Goal: Task Accomplishment & Management: Manage account settings

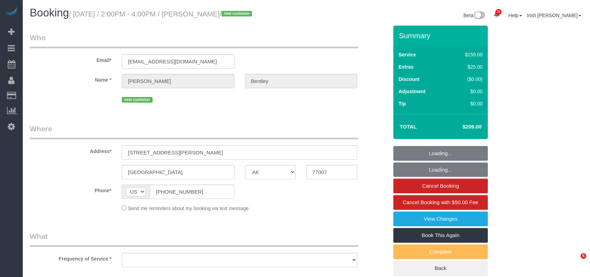
select select "[GEOGRAPHIC_DATA]"
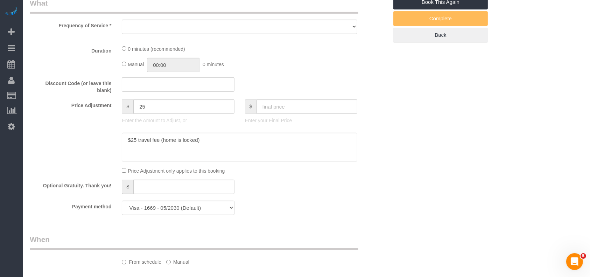
select select "object:7126"
select select "spot148"
select select "3"
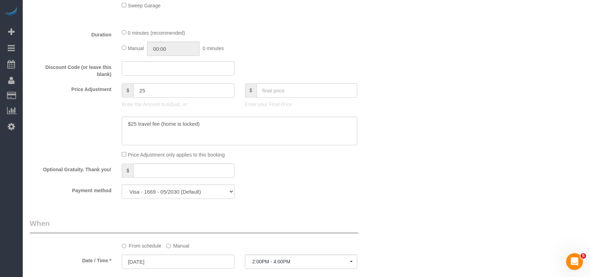
select select "object:7190"
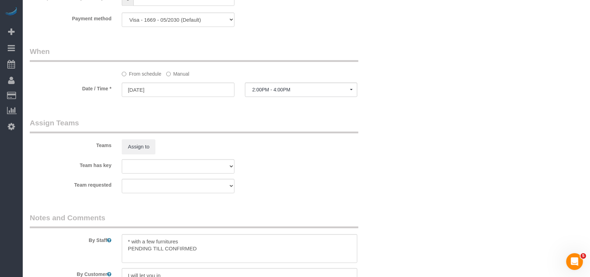
scroll to position [652, 0]
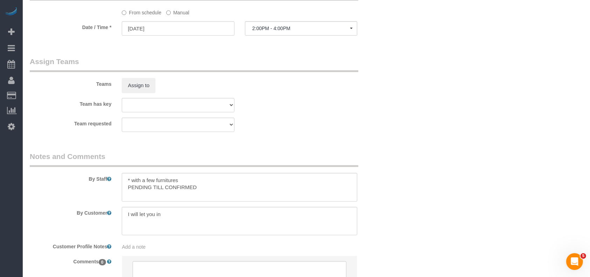
click at [177, 11] on label "Manual" at bounding box center [177, 11] width 23 height 9
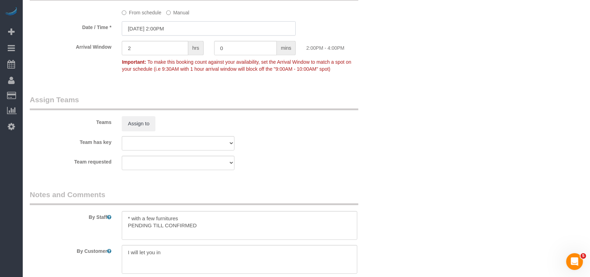
click at [173, 27] on input "[DATE] 2:00PM" at bounding box center [209, 28] width 174 height 14
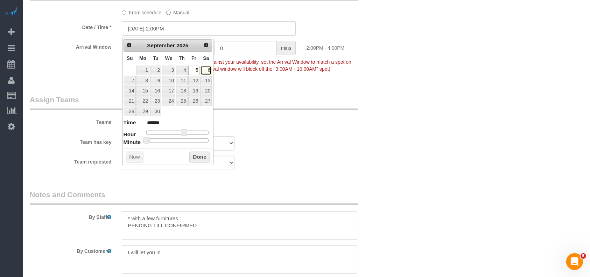
click at [209, 67] on link "6" at bounding box center [206, 70] width 12 height 9
type input "[DATE] 2:00PM"
click at [202, 155] on button "Done" at bounding box center [199, 156] width 21 height 11
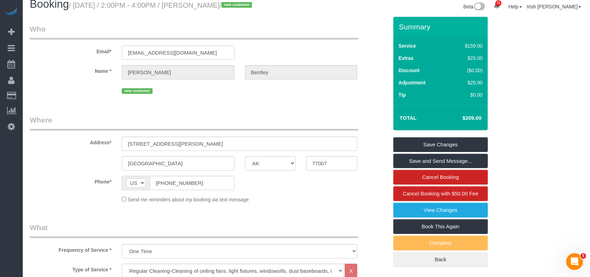
scroll to position [0, 0]
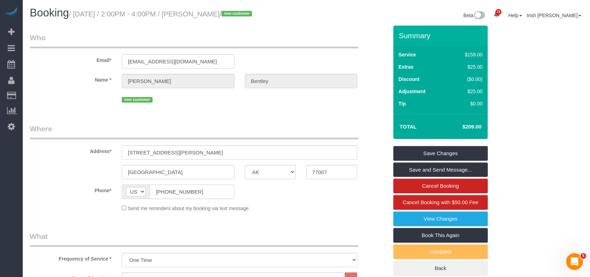
click at [67, 187] on div "Phone* AF AL DZ AD AO AI AQ AG AR AM AW AU AT AZ BS BH BD BB BY BE BZ BJ BM BT …" at bounding box center [208, 191] width 369 height 14
click at [415, 150] on link "Save Changes" at bounding box center [440, 153] width 94 height 15
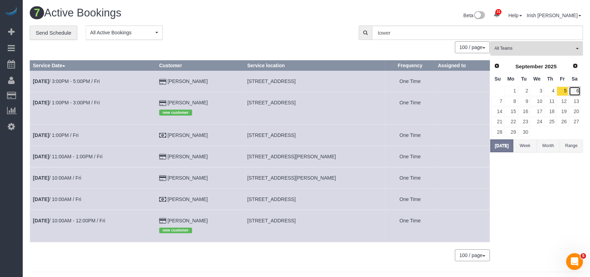
click at [571, 90] on link "6" at bounding box center [575, 90] width 12 height 9
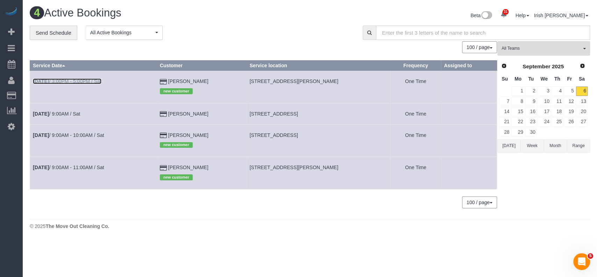
click at [86, 82] on link "[DATE] 3:00PM - 5:00PM / Sat" at bounding box center [67, 81] width 69 height 6
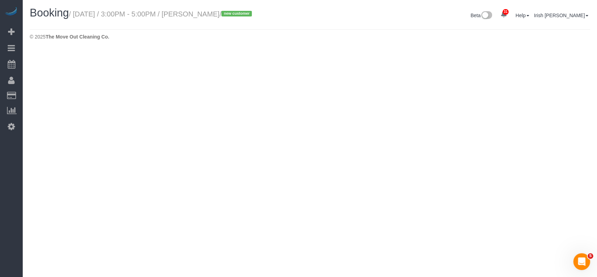
select select "[GEOGRAPHIC_DATA]"
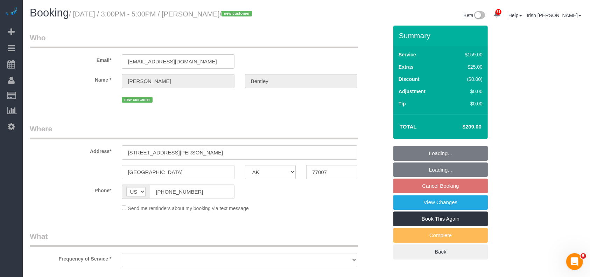
select select "object:7745"
select select "string:fspay-ee0500f6-1864-4bcf-b754-c17281913f2b"
select select "spot173"
select select "object:7762"
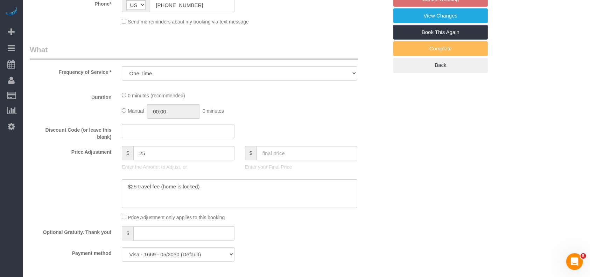
select select "3"
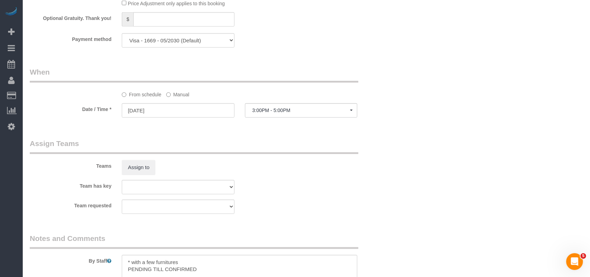
scroll to position [606, 0]
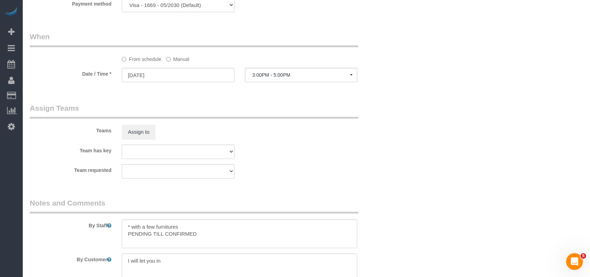
click at [176, 59] on label "Manual" at bounding box center [177, 57] width 23 height 9
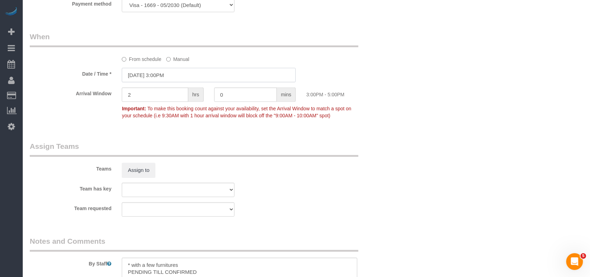
click at [169, 75] on input "[DATE] 3:00PM" at bounding box center [209, 75] width 174 height 14
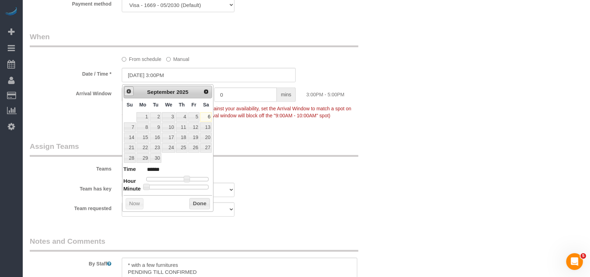
click at [131, 91] on span "Prev" at bounding box center [129, 91] width 6 height 6
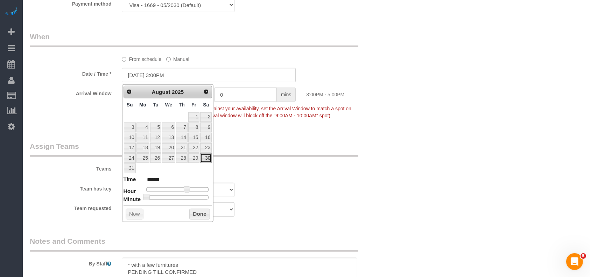
click at [209, 156] on link "30" at bounding box center [206, 157] width 12 height 9
type input "[DATE] 3:00PM"
click at [199, 215] on button "Done" at bounding box center [199, 213] width 21 height 11
click at [352, 180] on sui-booking-teams "Teams Assign to Team has key Test team Team requested Test team" at bounding box center [209, 179] width 358 height 76
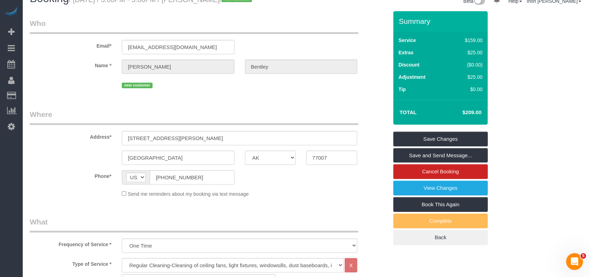
scroll to position [0, 0]
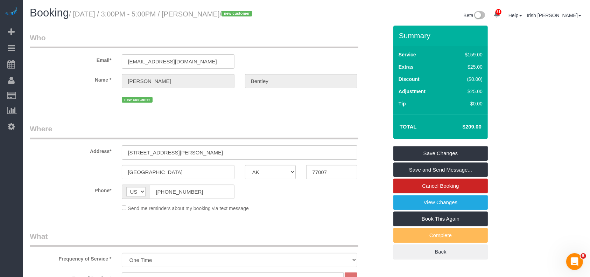
click at [420, 144] on div "Summary Service $159.00 Extras $25.00 Discount ($0.00) Adjustment $25.00 Tip $0…" at bounding box center [440, 143] width 94 height 234
click at [419, 150] on link "Save Changes" at bounding box center [440, 153] width 94 height 15
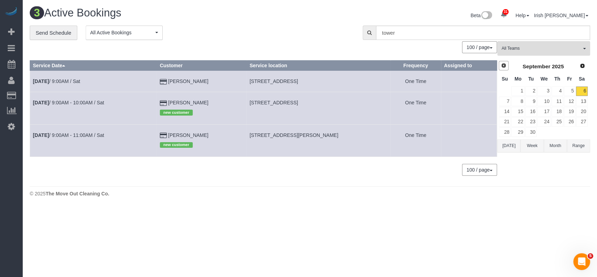
click at [503, 66] on span "Prev" at bounding box center [504, 66] width 6 height 6
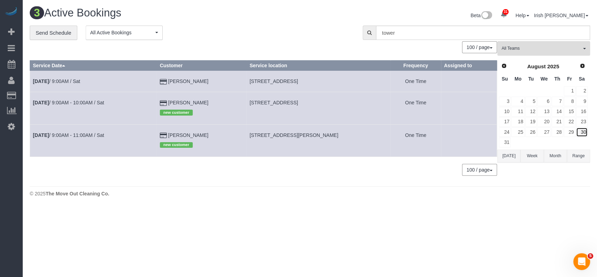
click at [585, 131] on link "30" at bounding box center [582, 131] width 12 height 9
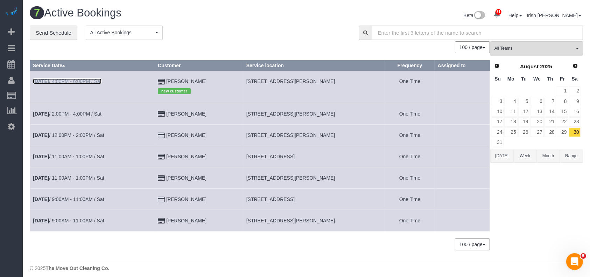
click at [80, 80] on link "[DATE] 4:00PM - 6:00PM / Sat" at bounding box center [67, 81] width 69 height 6
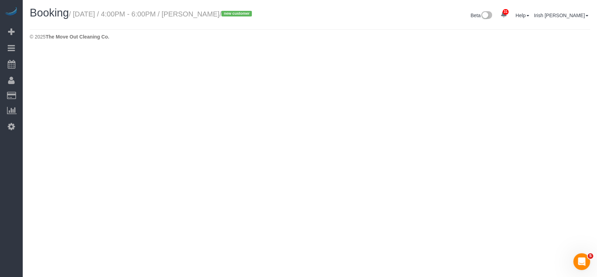
select select "[GEOGRAPHIC_DATA]"
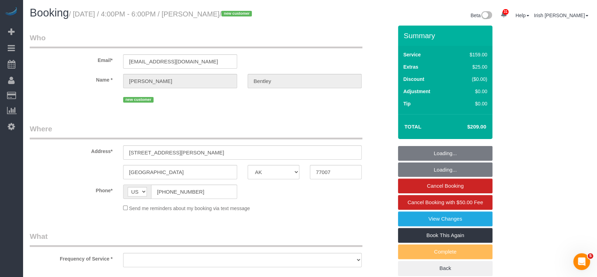
select select "string:fspay-ee0500f6-1864-4bcf-b754-c17281913f2b"
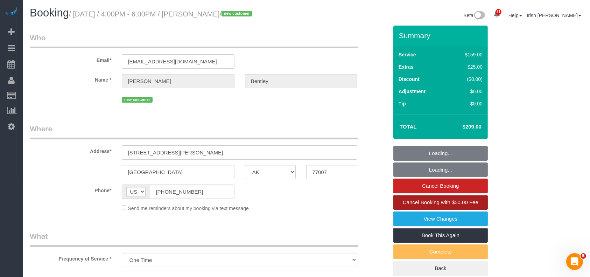
select select "object:8384"
click at [464, 202] on span "Cancel Booking with $50.00 Fee" at bounding box center [440, 202] width 76 height 6
select select "3"
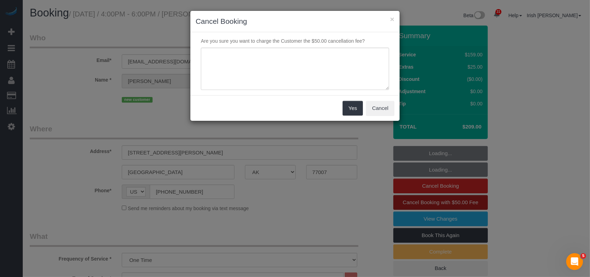
select select "object:8452"
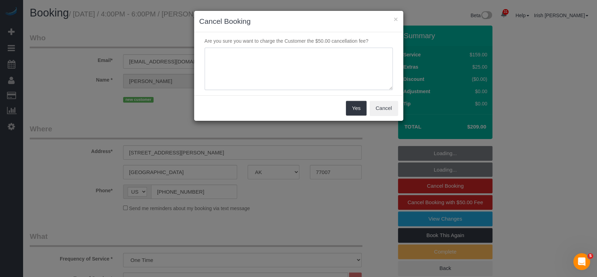
click at [321, 67] on textarea at bounding box center [299, 69] width 188 height 43
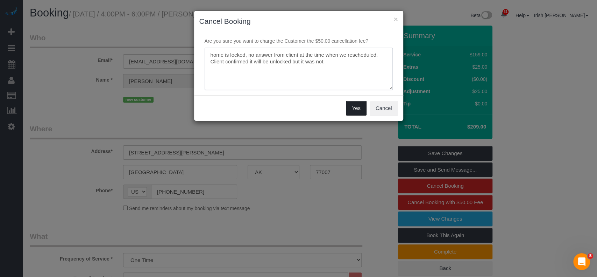
type textarea "home is locked, no answer from client at the time when we rescheduled. Client c…"
click at [356, 110] on button "Yes" at bounding box center [356, 108] width 20 height 15
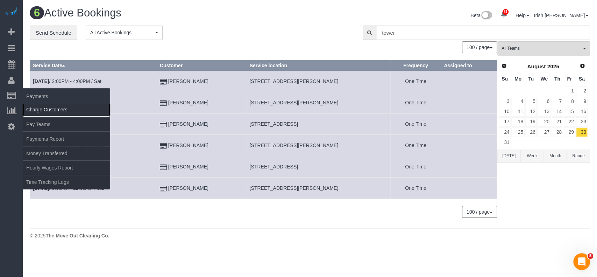
click at [38, 113] on link "Charge Customers" at bounding box center [66, 109] width 87 height 14
select select
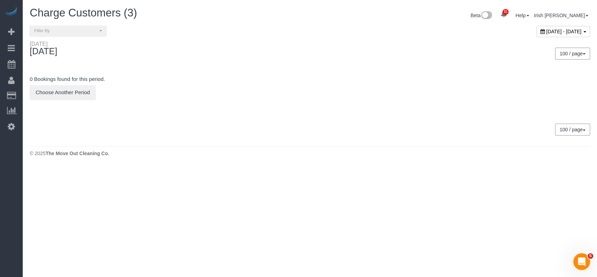
click at [546, 33] on span "[DATE] - [DATE]" at bounding box center [563, 32] width 35 height 6
type input "**********"
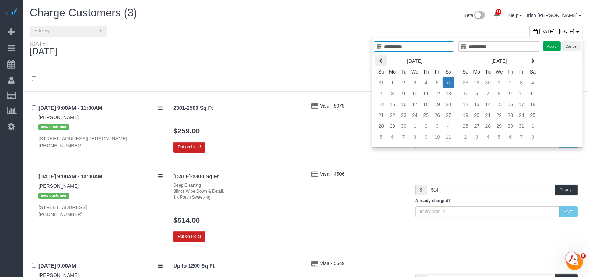
click at [385, 58] on th at bounding box center [380, 60] width 11 height 11
type input "**********"
click at [449, 124] on td "30" at bounding box center [448, 125] width 11 height 11
type input "**********"
click at [549, 44] on button "Apply" at bounding box center [551, 46] width 17 height 10
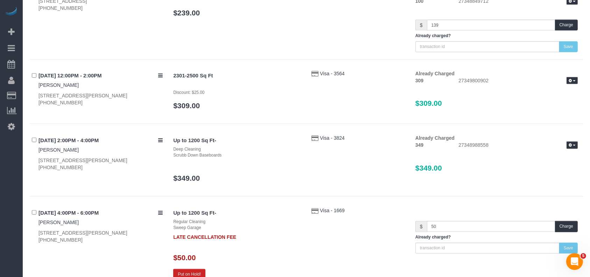
scroll to position [385, 0]
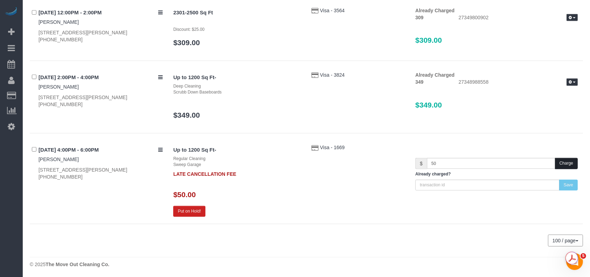
click at [564, 163] on button "Charge" at bounding box center [566, 163] width 23 height 11
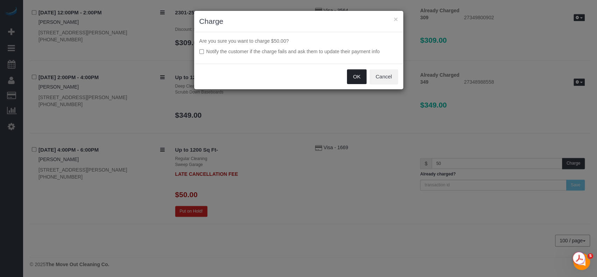
click at [357, 72] on div "OK Cancel" at bounding box center [298, 77] width 209 height 26
click at [357, 77] on button "OK" at bounding box center [357, 76] width 20 height 15
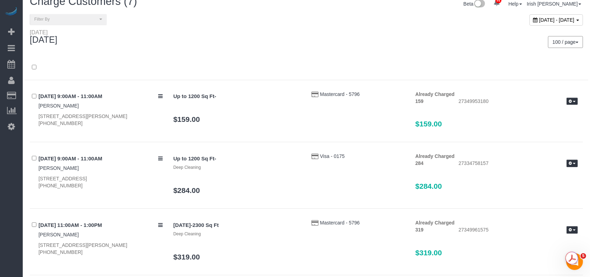
scroll to position [0, 0]
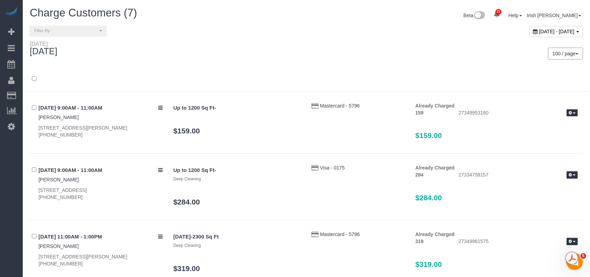
drag, startPoint x: 501, startPoint y: 30, endPoint x: 495, endPoint y: 38, distance: 10.0
click at [539, 30] on span "[DATE] - [DATE]" at bounding box center [556, 32] width 35 height 6
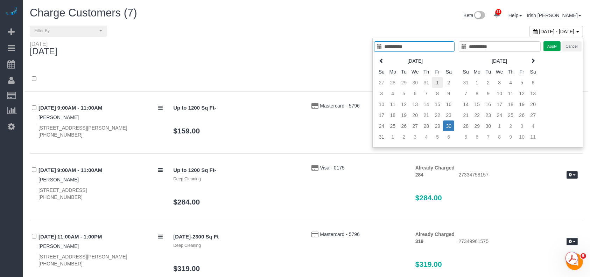
type input "**********"
click at [440, 81] on td "1" at bounding box center [436, 82] width 11 height 11
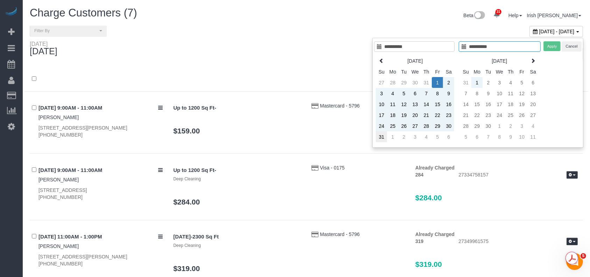
type input "**********"
click at [381, 135] on td "31" at bounding box center [381, 136] width 11 height 11
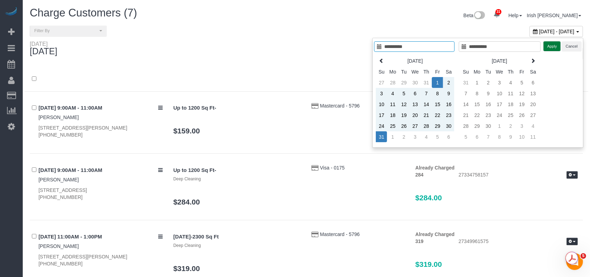
click at [547, 47] on button "Apply" at bounding box center [551, 46] width 17 height 10
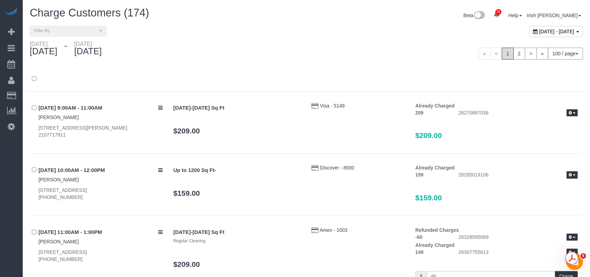
drag, startPoint x: 502, startPoint y: 33, endPoint x: 455, endPoint y: 120, distance: 99.7
click at [539, 33] on span "[DATE] - [DATE]" at bounding box center [556, 32] width 35 height 6
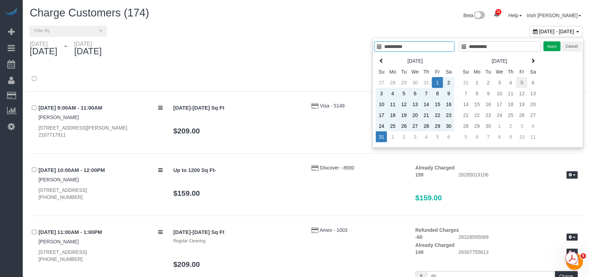
type input "**********"
click at [524, 81] on td "5" at bounding box center [521, 82] width 11 height 11
type input "**********"
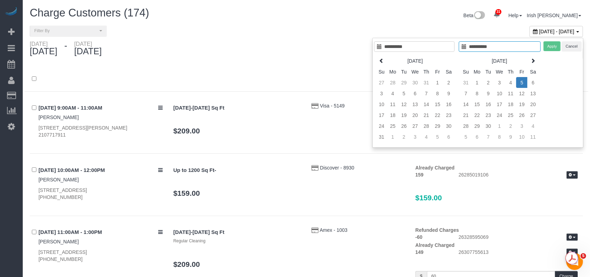
click at [523, 81] on td "5" at bounding box center [521, 82] width 11 height 11
click at [549, 43] on button "Apply" at bounding box center [551, 46] width 17 height 10
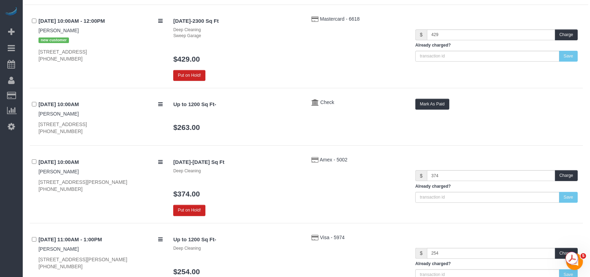
scroll to position [186, 0]
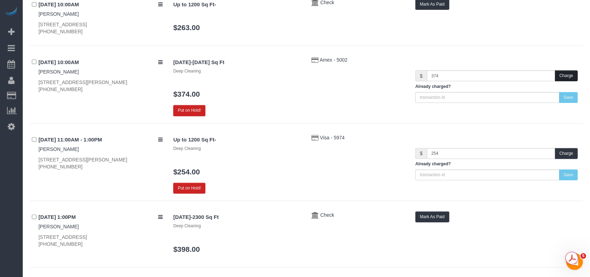
click at [559, 74] on button "Charge" at bounding box center [566, 75] width 23 height 11
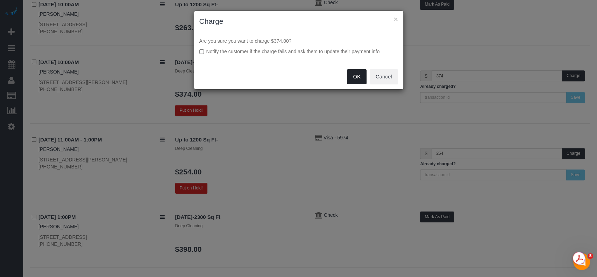
click at [358, 77] on button "OK" at bounding box center [357, 76] width 20 height 15
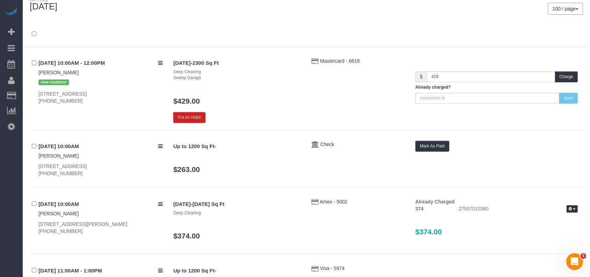
scroll to position [0, 0]
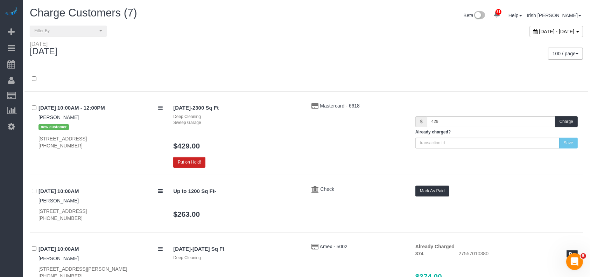
click at [539, 29] on span "[DATE] - [DATE]" at bounding box center [556, 32] width 35 height 6
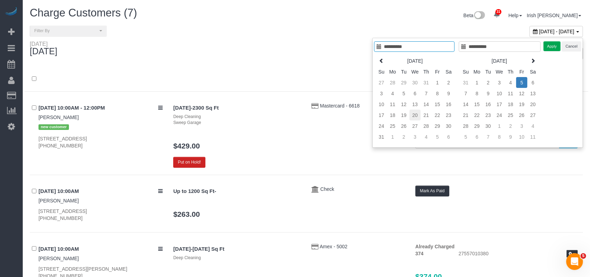
type input "**********"
click at [417, 114] on td "20" at bounding box center [414, 114] width 11 height 11
type input "**********"
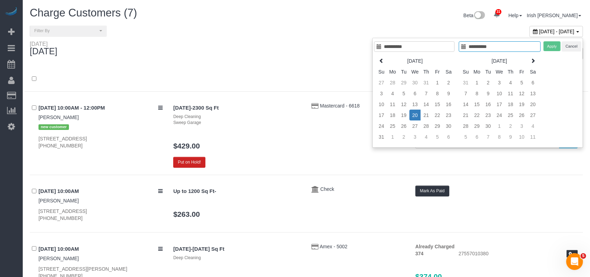
click at [417, 114] on td "20" at bounding box center [414, 114] width 11 height 11
click at [555, 44] on button "Apply" at bounding box center [551, 46] width 17 height 10
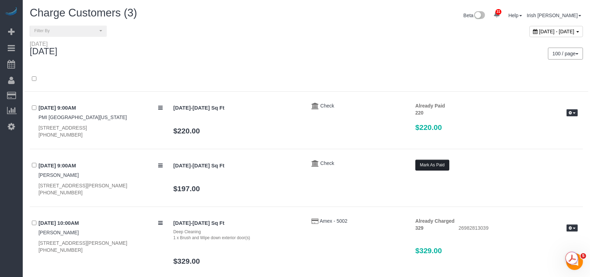
click at [433, 163] on button "Mark As Paid" at bounding box center [432, 164] width 34 height 11
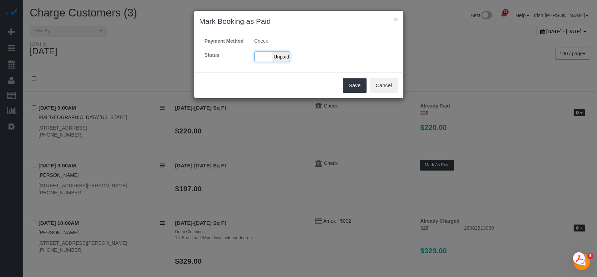
click at [263, 57] on div "Paid Unpaid" at bounding box center [272, 56] width 36 height 10
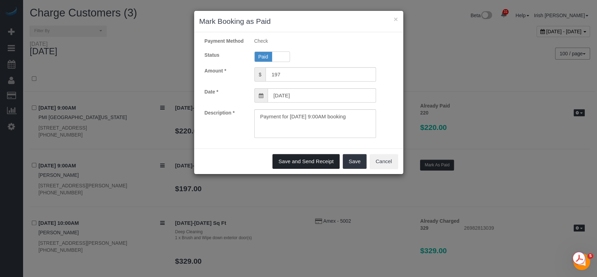
click at [325, 159] on button "Save and Send Receipt" at bounding box center [305, 161] width 67 height 15
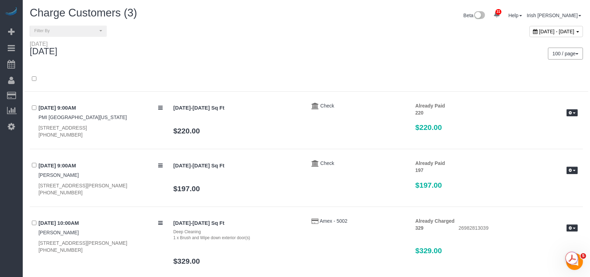
click at [539, 31] on span "[DATE] - [DATE]" at bounding box center [556, 32] width 35 height 6
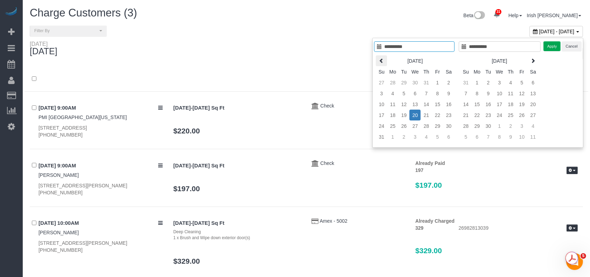
click at [380, 59] on icon at bounding box center [381, 60] width 5 height 5
type input "**********"
click at [405, 124] on td "29" at bounding box center [403, 125] width 11 height 11
type input "**********"
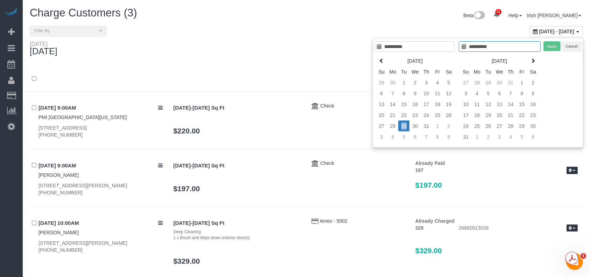
click at [405, 124] on td "29" at bounding box center [403, 125] width 11 height 11
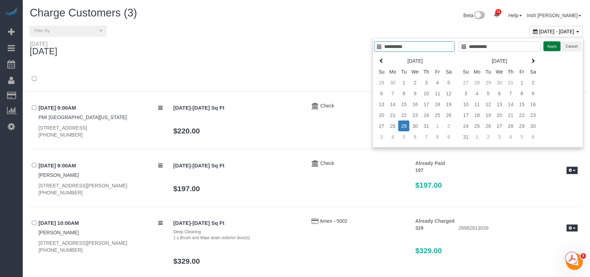
click at [559, 44] on button "Apply" at bounding box center [551, 46] width 17 height 10
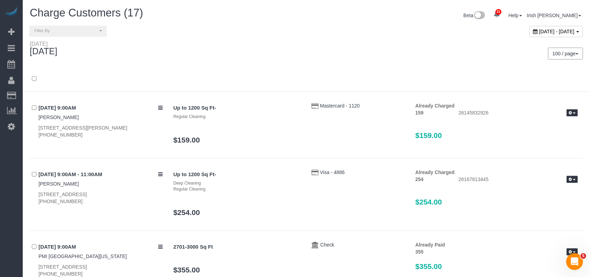
click at [539, 30] on span "[DATE] - [DATE]" at bounding box center [556, 32] width 35 height 6
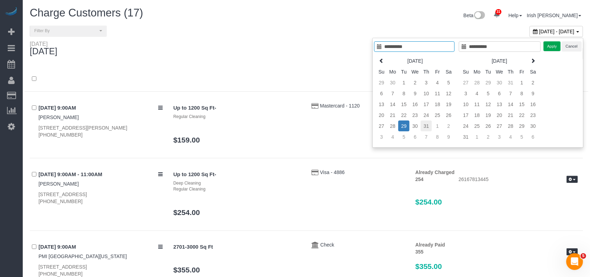
type input "**********"
click at [428, 125] on td "31" at bounding box center [425, 125] width 11 height 11
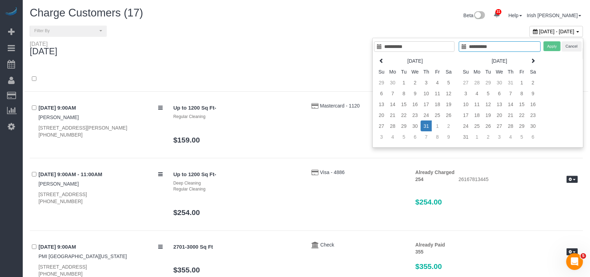
type input "**********"
click at [427, 125] on td "31" at bounding box center [425, 125] width 11 height 11
click at [551, 46] on button "Apply" at bounding box center [551, 46] width 17 height 10
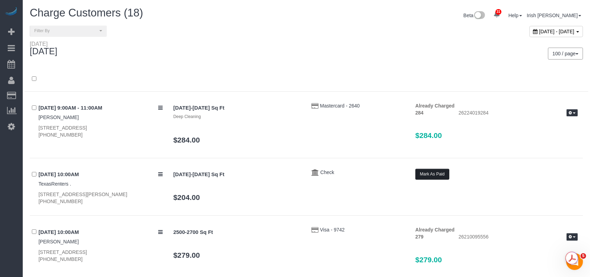
click at [424, 174] on button "Mark As Paid" at bounding box center [432, 174] width 34 height 11
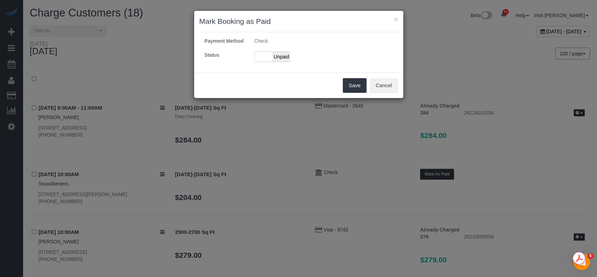
drag, startPoint x: 261, startPoint y: 57, endPoint x: 270, endPoint y: 85, distance: 29.1
click at [260, 57] on div "Paid Unpaid" at bounding box center [272, 56] width 36 height 10
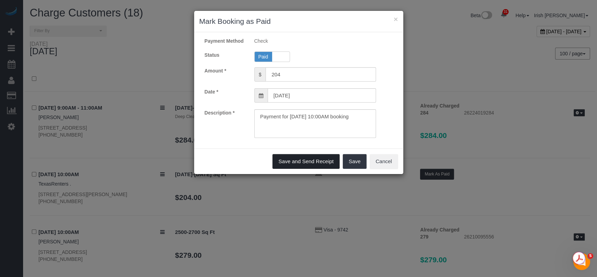
click at [325, 159] on button "Save and Send Receipt" at bounding box center [305, 161] width 67 height 15
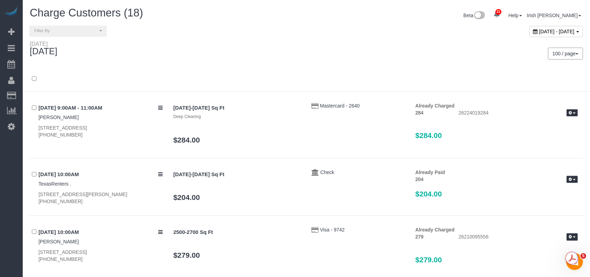
click at [529, 28] on div "[DATE] - [DATE]" at bounding box center [555, 31] width 53 height 11
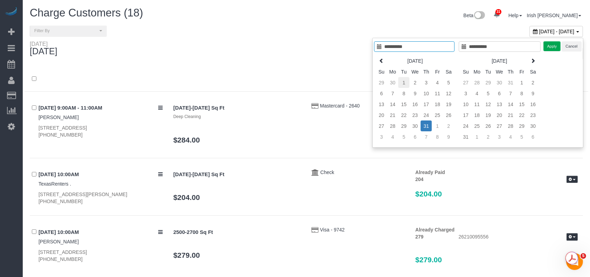
type input "**********"
click at [404, 80] on td "1" at bounding box center [403, 82] width 11 height 11
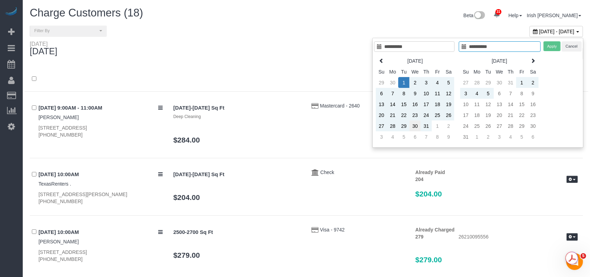
type input "**********"
click at [417, 124] on td "30" at bounding box center [414, 125] width 11 height 11
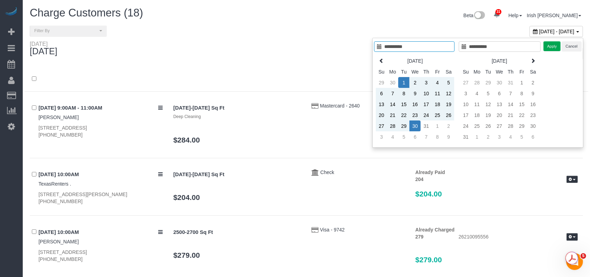
type input "**********"
click at [403, 79] on td "1" at bounding box center [403, 82] width 11 height 11
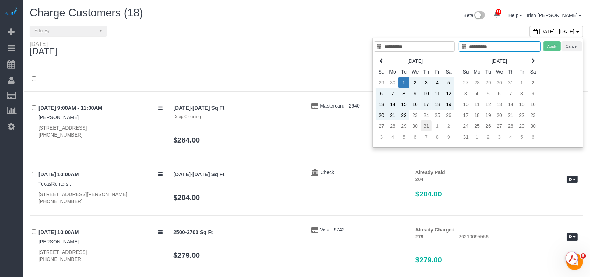
type input "**********"
click at [429, 127] on td "31" at bounding box center [425, 125] width 11 height 11
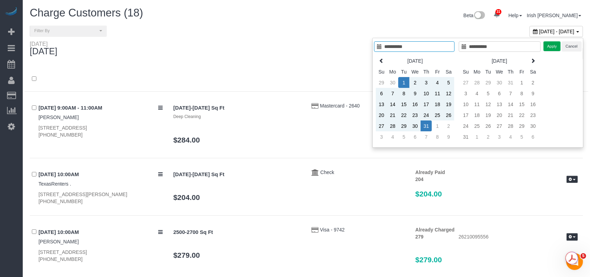
type input "**********"
click at [552, 45] on button "Apply" at bounding box center [551, 46] width 17 height 10
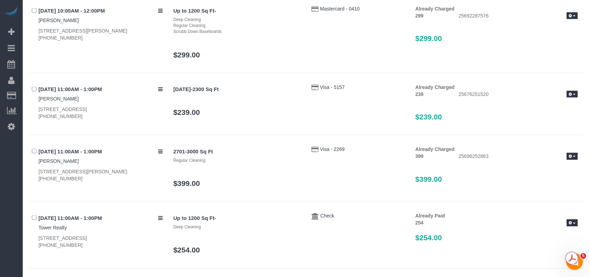
scroll to position [6407, 0]
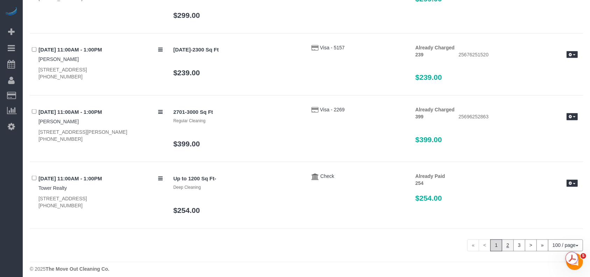
click at [507, 239] on link "2" at bounding box center [507, 245] width 12 height 12
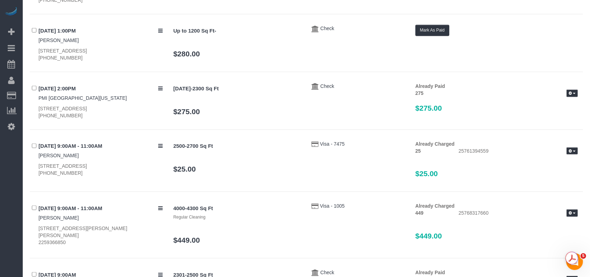
scroll to position [673, 0]
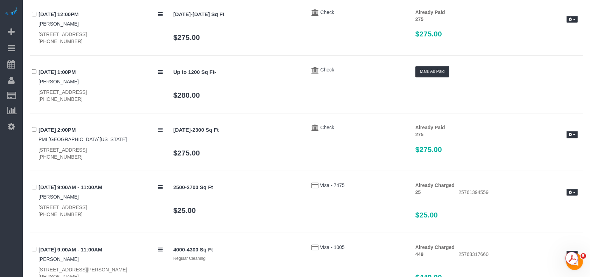
drag, startPoint x: 0, startPoint y: 209, endPoint x: 7, endPoint y: 206, distance: 7.9
click at [0, 210] on div "31 Beta Your Notifications You have 0 alerts × You have 2 to charge for [DATE] …" at bounding box center [11, 138] width 23 height 277
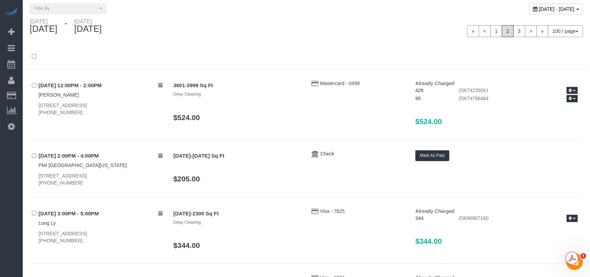
scroll to position [0, 0]
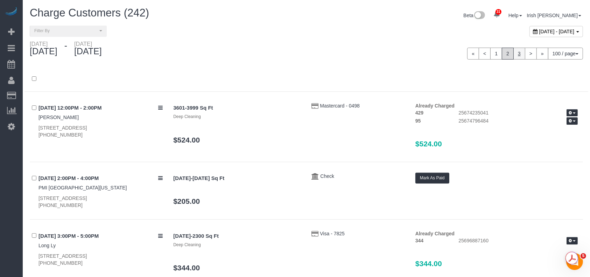
click at [517, 53] on link "3" at bounding box center [519, 54] width 12 height 12
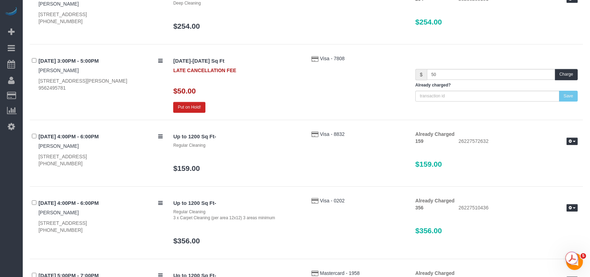
scroll to position [2398, 0]
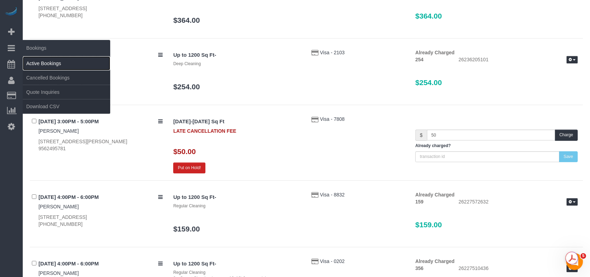
click at [42, 63] on link "Active Bookings" at bounding box center [66, 63] width 87 height 14
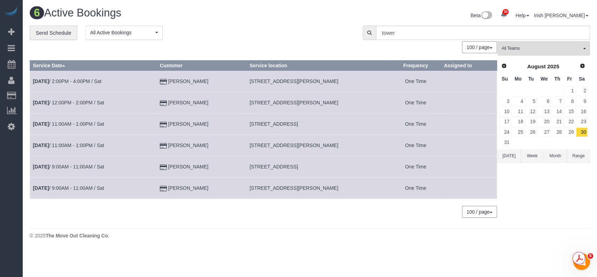
click at [572, 151] on button "Range" at bounding box center [578, 155] width 23 height 13
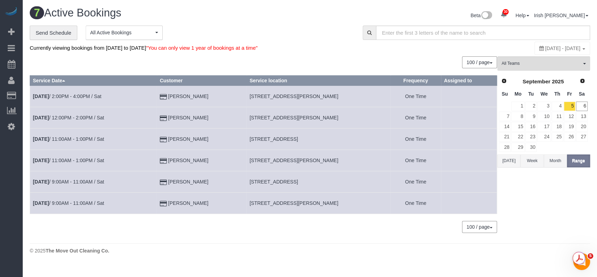
click at [545, 49] on span "[DATE] - [DATE]" at bounding box center [562, 48] width 35 height 6
type input "**********"
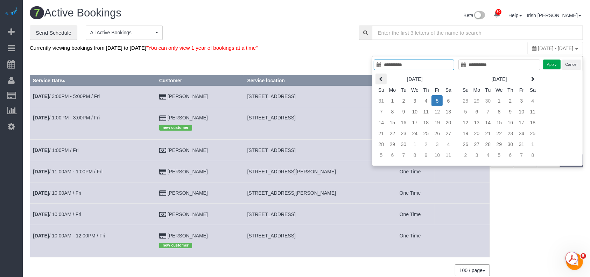
click at [380, 78] on icon at bounding box center [380, 78] width 5 height 5
click at [380, 78] on icon at bounding box center [381, 78] width 5 height 5
type input "**********"
click at [403, 98] on td "1" at bounding box center [403, 100] width 11 height 11
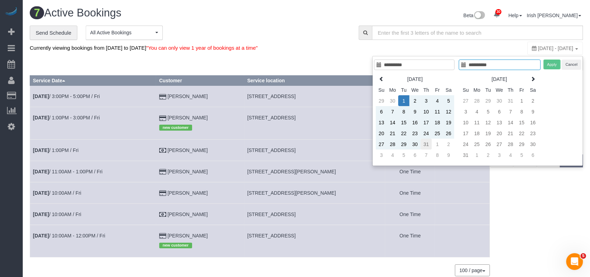
type input "**********"
click at [428, 144] on td "31" at bounding box center [425, 143] width 11 height 11
type input "**********"
click at [549, 66] on button "Apply" at bounding box center [551, 64] width 17 height 10
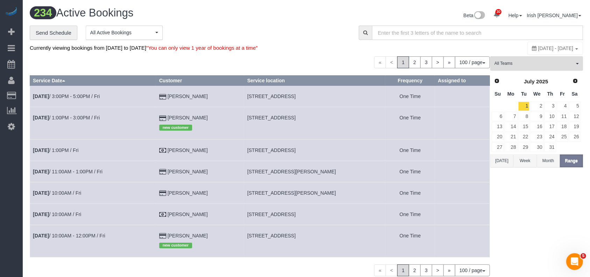
click at [433, 35] on input "text" at bounding box center [477, 33] width 211 height 14
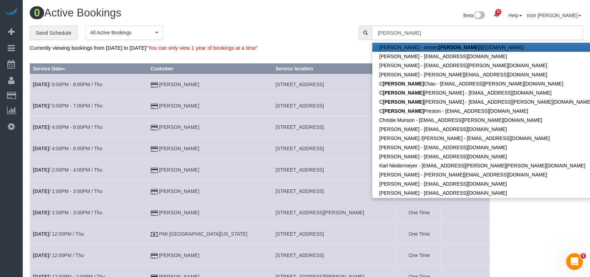
drag, startPoint x: 398, startPoint y: 33, endPoint x: 345, endPoint y: 42, distance: 53.8
click at [341, 40] on div "**********" at bounding box center [305, 33] width 563 height 15
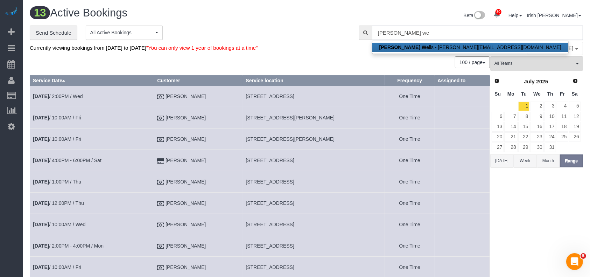
type input "[PERSON_NAME] we"
click at [238, 32] on div "**********" at bounding box center [189, 33] width 318 height 15
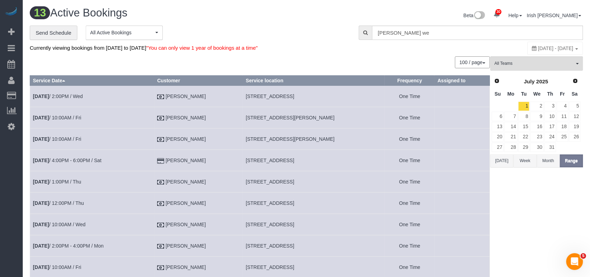
click at [503, 160] on button "[DATE]" at bounding box center [501, 160] width 23 height 13
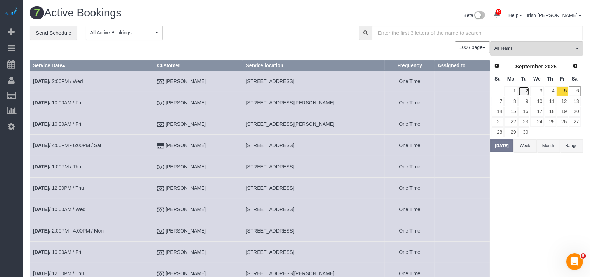
click at [527, 91] on link "2" at bounding box center [524, 90] width 12 height 9
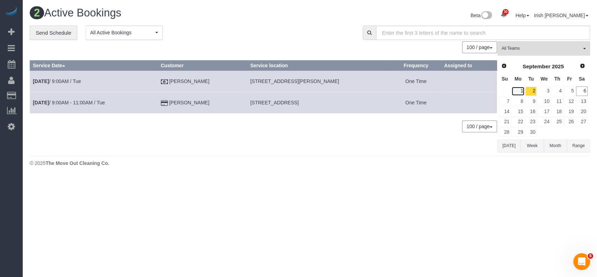
click at [521, 90] on link "1" at bounding box center [517, 90] width 13 height 9
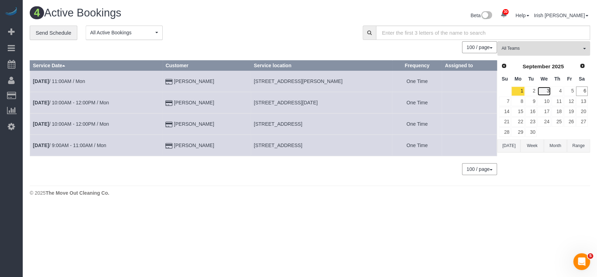
click at [546, 91] on link "3" at bounding box center [543, 90] width 13 height 9
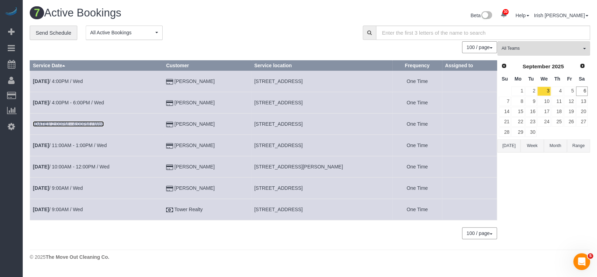
click at [101, 122] on link "[DATE] 2:00PM - 4:00PM / Wed" at bounding box center [68, 124] width 71 height 6
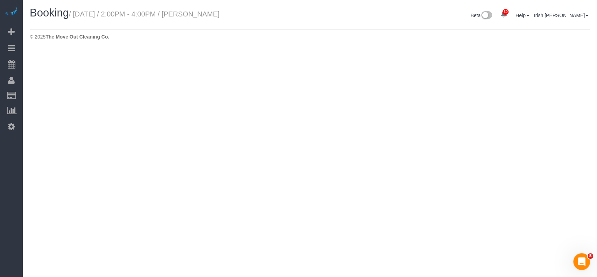
select select "[GEOGRAPHIC_DATA]"
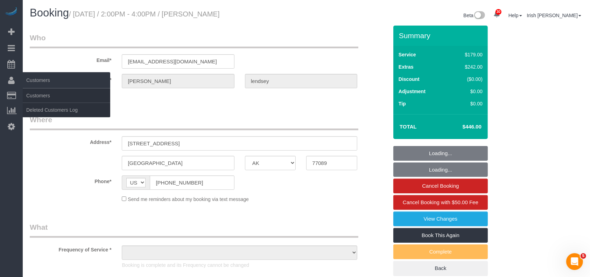
select select "string:fspay-6127a8f5-3143-4e5e-89cc-81f7b4360565"
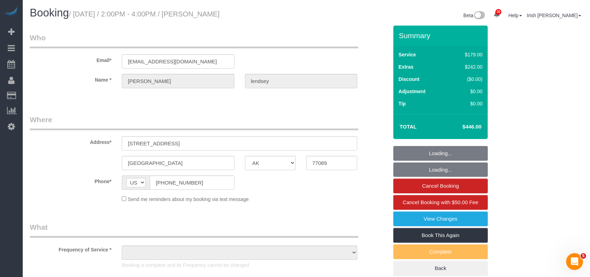
select select "object:22725"
select select "spot199"
select select "object:22798"
select select "3"
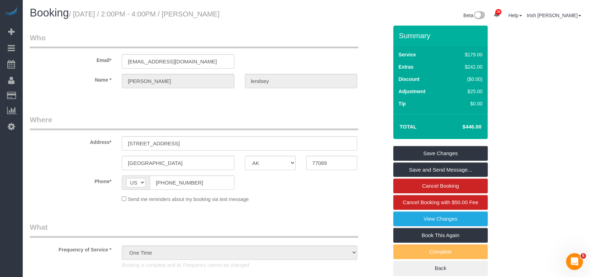
drag, startPoint x: 34, startPoint y: 107, endPoint x: 32, endPoint y: 77, distance: 29.5
click at [34, 107] on link "Charge Customers" at bounding box center [66, 109] width 87 height 14
select select
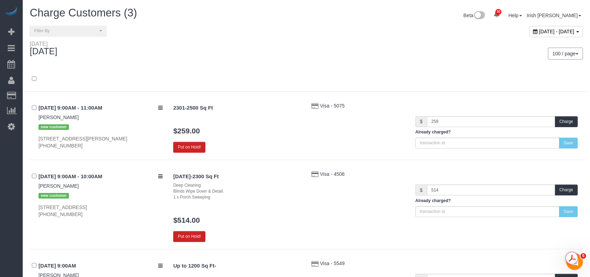
click at [539, 30] on span "[DATE] - [DATE]" at bounding box center [556, 32] width 35 height 6
type input "**********"
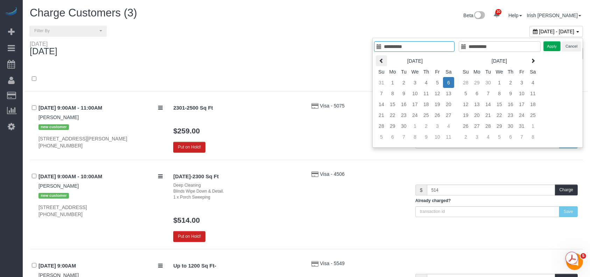
click at [383, 59] on icon at bounding box center [381, 60] width 5 height 5
click at [378, 57] on th at bounding box center [381, 60] width 11 height 11
type input "**********"
click at [406, 81] on td "1" at bounding box center [403, 82] width 11 height 11
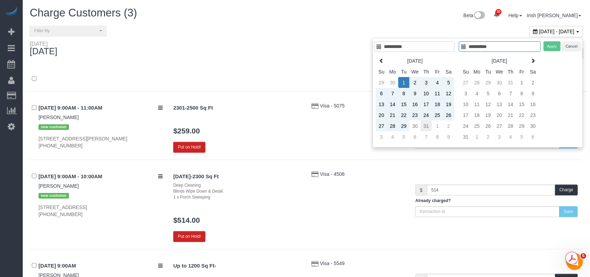
type input "**********"
click at [430, 126] on td "31" at bounding box center [425, 125] width 11 height 11
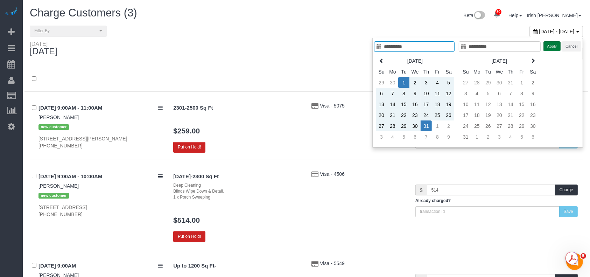
click at [548, 44] on button "Apply" at bounding box center [551, 46] width 17 height 10
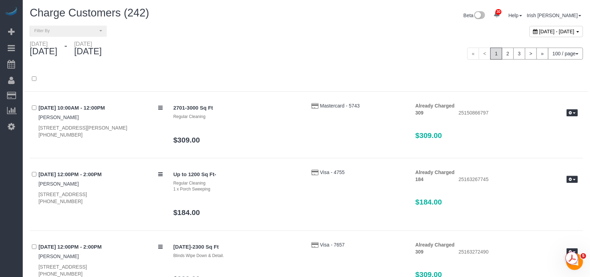
click at [531, 27] on div "[DATE] - [DATE]" at bounding box center [555, 31] width 53 height 11
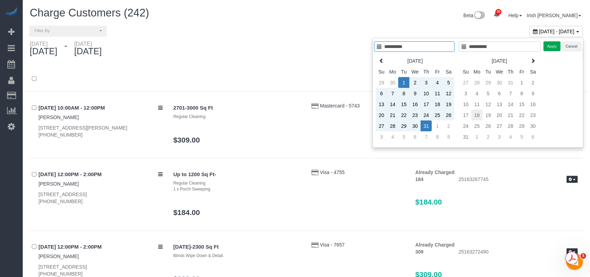
type input "**********"
click at [474, 113] on td "18" at bounding box center [476, 114] width 11 height 11
type input "**********"
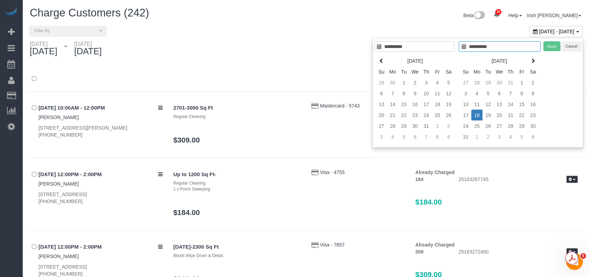
click at [474, 113] on td "18" at bounding box center [476, 114] width 11 height 11
click at [549, 43] on button "Apply" at bounding box center [551, 46] width 17 height 10
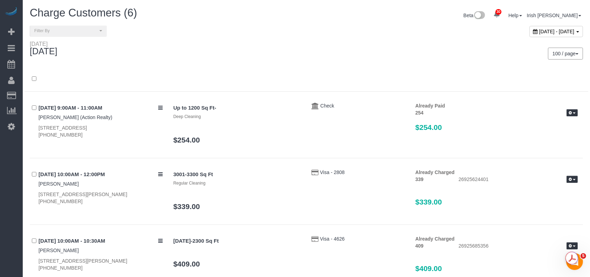
click at [539, 29] on span "[DATE] - [DATE]" at bounding box center [556, 32] width 35 height 6
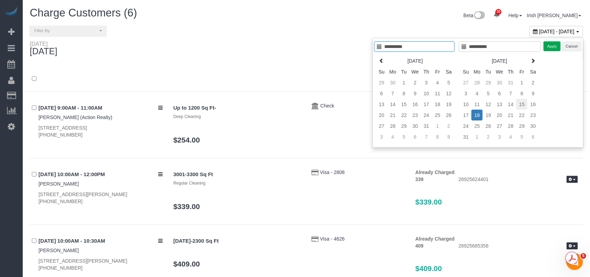
type input "**********"
click at [521, 101] on td "15" at bounding box center [521, 104] width 11 height 11
type input "**********"
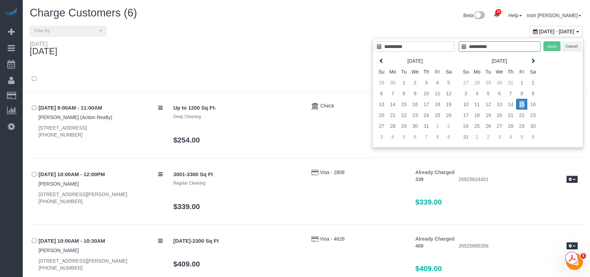
click at [521, 101] on td "15" at bounding box center [521, 104] width 11 height 11
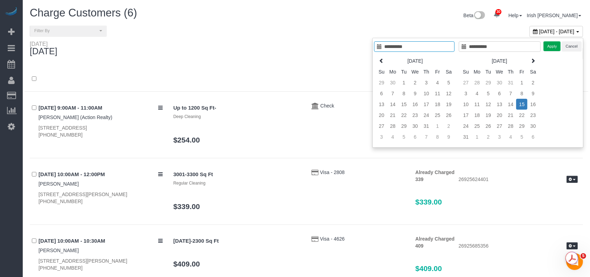
click at [549, 41] on div "**********" at bounding box center [477, 93] width 211 height 110
click at [551, 46] on button "Apply" at bounding box center [551, 46] width 17 height 10
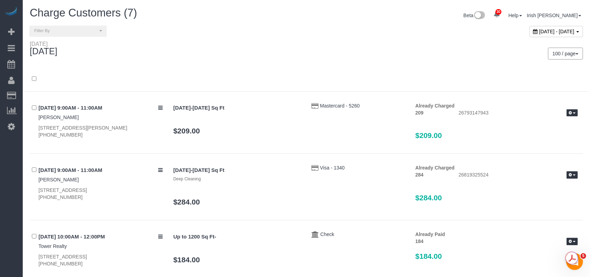
click at [539, 32] on span "[DATE] - [DATE]" at bounding box center [556, 32] width 35 height 6
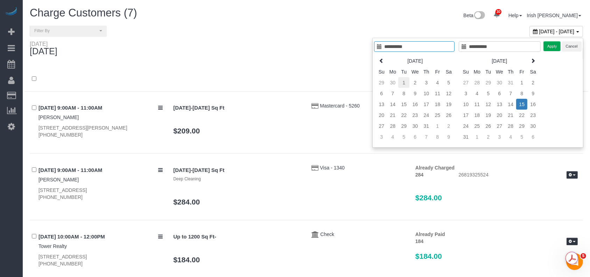
type input "**********"
click at [404, 77] on td "1" at bounding box center [403, 82] width 11 height 11
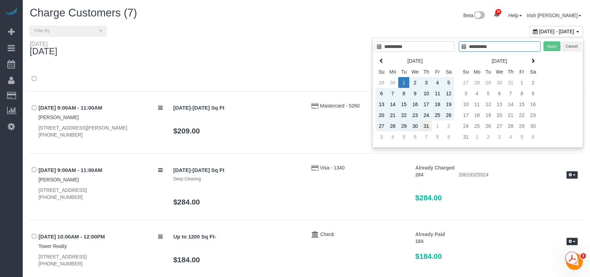
type input "**********"
click at [429, 122] on td "31" at bounding box center [425, 125] width 11 height 11
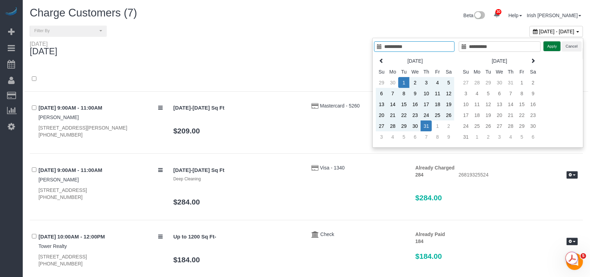
drag, startPoint x: 555, startPoint y: 48, endPoint x: 558, endPoint y: 55, distance: 7.7
click at [555, 49] on button "Apply" at bounding box center [551, 46] width 17 height 10
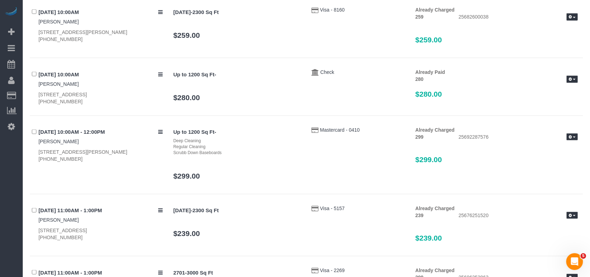
scroll to position [6407, 0]
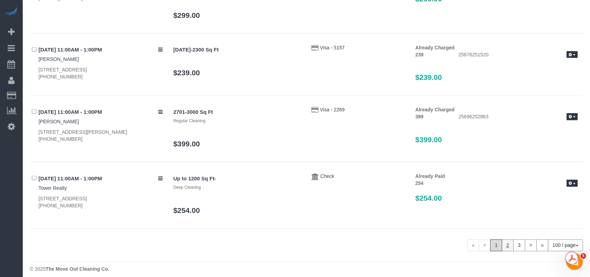
click at [506, 242] on link "2" at bounding box center [507, 245] width 12 height 12
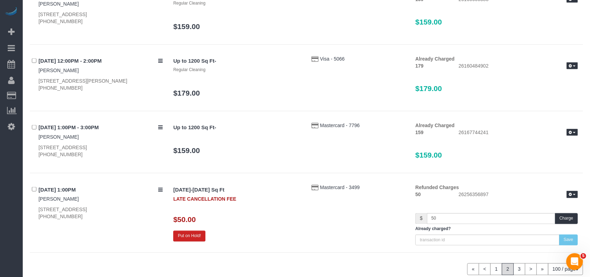
scroll to position [6464, 0]
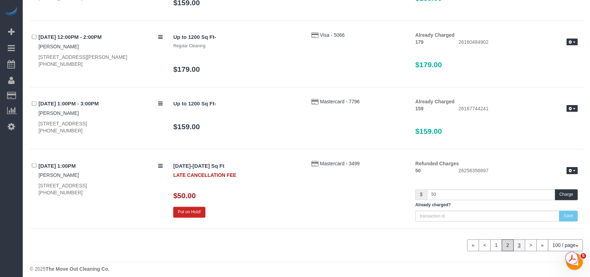
click at [516, 239] on link "3" at bounding box center [519, 245] width 12 height 12
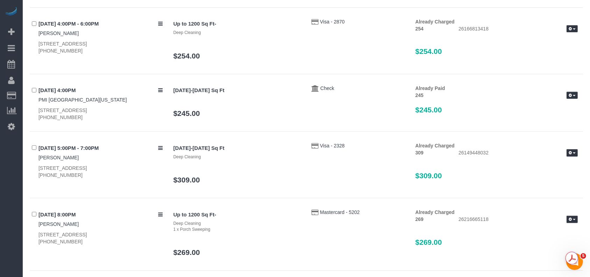
scroll to position [0, 0]
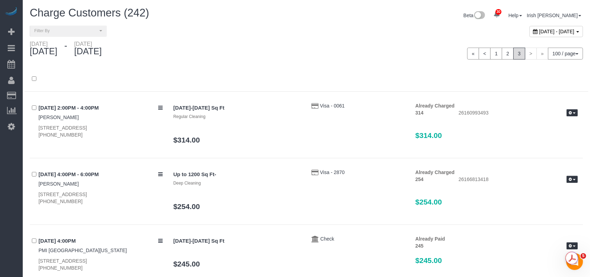
drag, startPoint x: 518, startPoint y: 31, endPoint x: 519, endPoint y: 38, distance: 7.7
click at [539, 32] on span "[DATE] - [DATE]" at bounding box center [556, 32] width 35 height 6
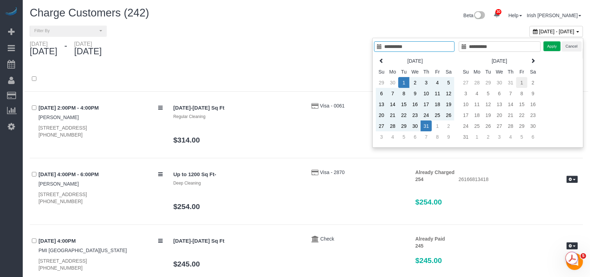
type input "**********"
click at [524, 82] on td "1" at bounding box center [521, 82] width 11 height 11
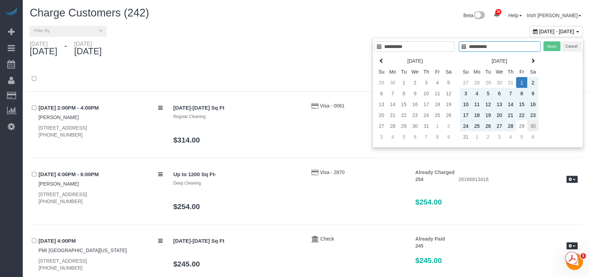
type input "**********"
click at [530, 123] on td "30" at bounding box center [532, 125] width 11 height 11
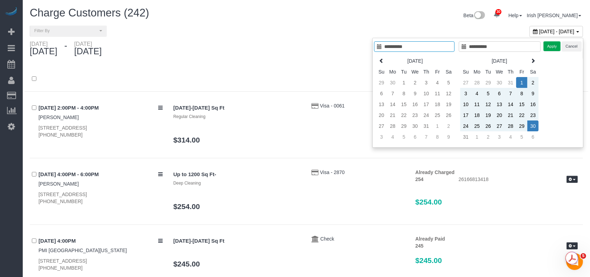
type input "**********"
click at [551, 43] on button "Apply" at bounding box center [551, 46] width 17 height 10
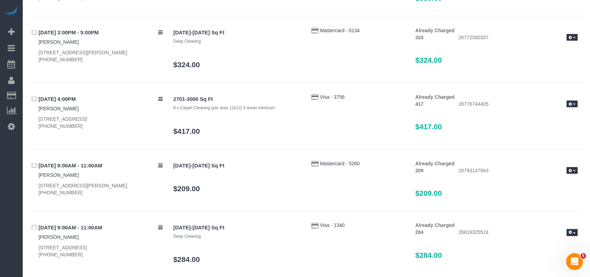
scroll to position [6486, 0]
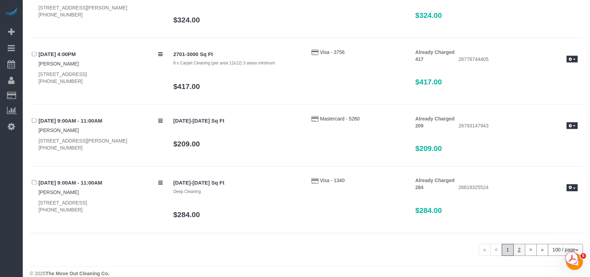
click at [517, 244] on link "2" at bounding box center [519, 250] width 12 height 12
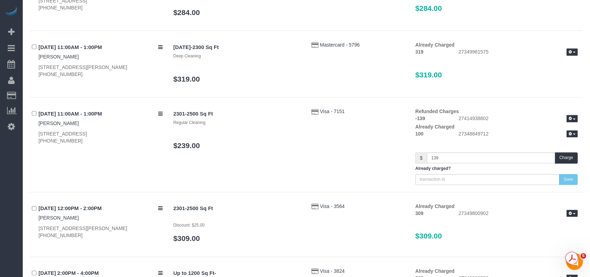
scroll to position [4796, 0]
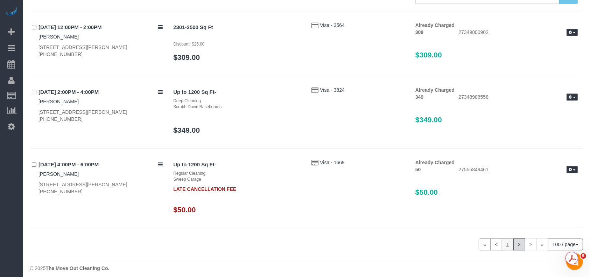
click at [507, 240] on link "1" at bounding box center [507, 244] width 12 height 12
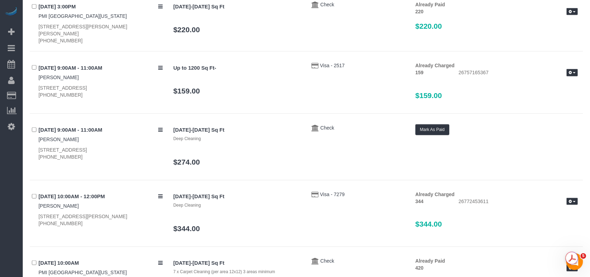
scroll to position [6008, 0]
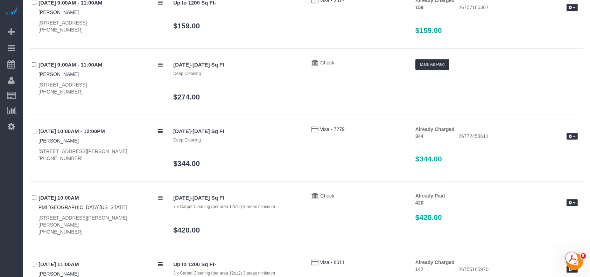
click at [48, 81] on div "[STREET_ADDRESS] [PHONE_NUMBER]" at bounding box center [100, 88] width 124 height 14
copy div "[PHONE_NUMBER]"
drag, startPoint x: 36, startPoint y: 73, endPoint x: 92, endPoint y: 74, distance: 56.0
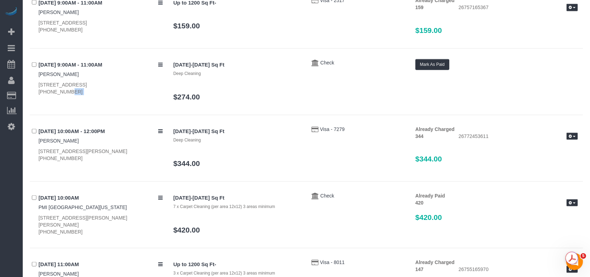
click at [92, 74] on div "[DATE] 9:00AM - 11:00AM [PERSON_NAME] [STREET_ADDRESS] [PHONE_NUMBER]" at bounding box center [99, 77] width 138 height 36
copy div "[STREET_ADDRESS]"
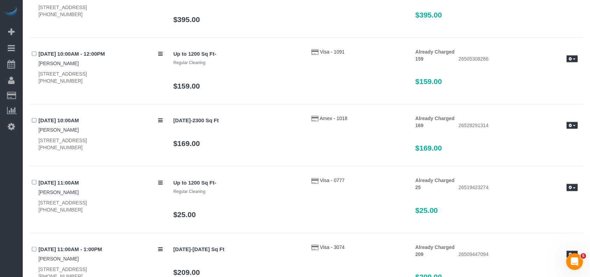
scroll to position [3211, 0]
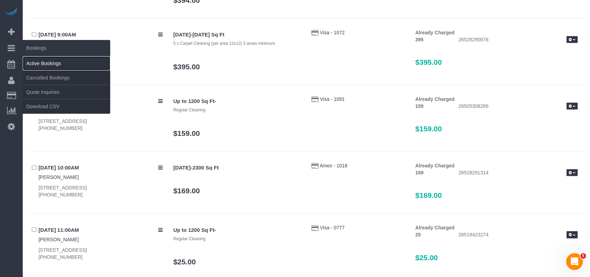
click at [34, 64] on link "Active Bookings" at bounding box center [66, 63] width 87 height 14
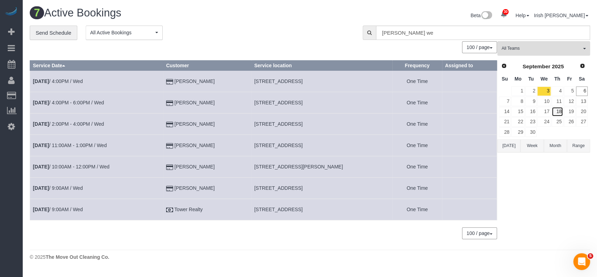
click at [557, 110] on link "18" at bounding box center [557, 111] width 12 height 9
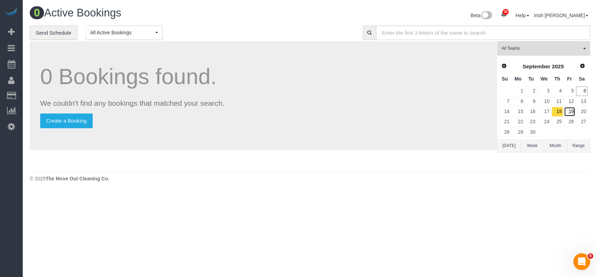
click at [569, 109] on link "19" at bounding box center [570, 111] width 12 height 9
click at [558, 110] on link "18" at bounding box center [557, 111] width 12 height 9
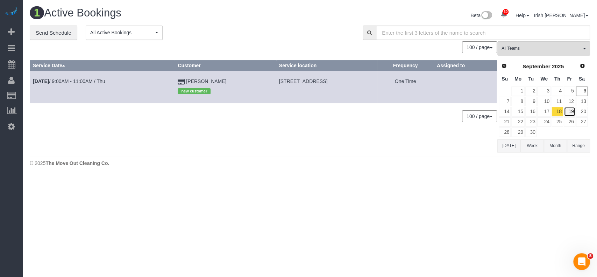
click at [573, 112] on link "19" at bounding box center [570, 111] width 12 height 9
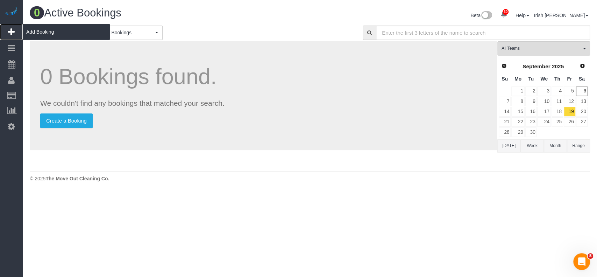
click at [38, 30] on span "Add Booking" at bounding box center [66, 32] width 87 height 16
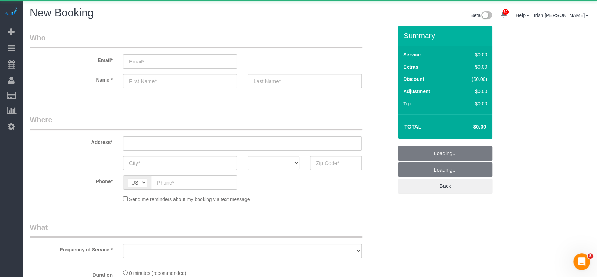
select select "object:40375"
select select "3"
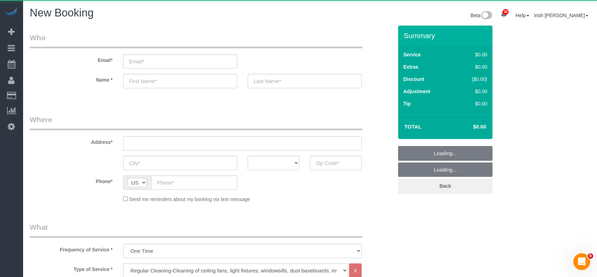
select select "object:40445"
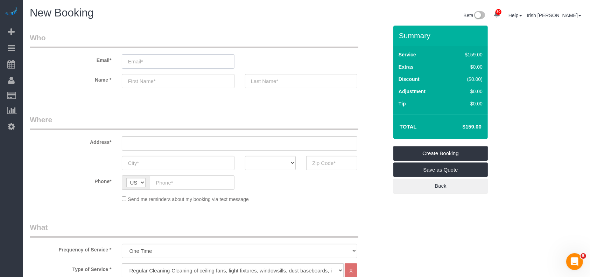
click at [191, 58] on input "email" at bounding box center [178, 61] width 112 height 14
paste input "[PERSON_NAME]"
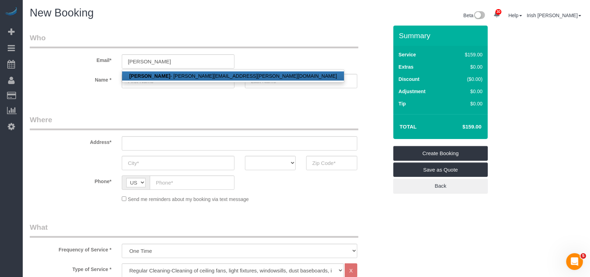
drag, startPoint x: 159, startPoint y: 76, endPoint x: 336, endPoint y: 7, distance: 189.7
click at [159, 76] on strong "[PERSON_NAME]" at bounding box center [149, 76] width 41 height 6
type input "[PERSON_NAME][EMAIL_ADDRESS][PERSON_NAME][DOMAIN_NAME]"
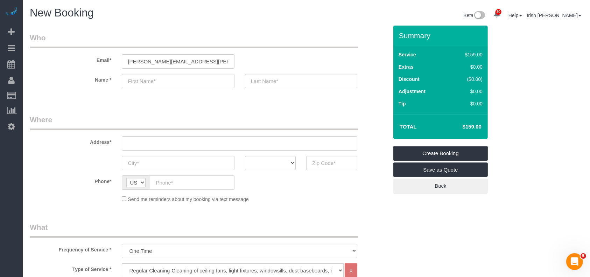
type input "[PERSON_NAME]"
type input "[PHONE_NUMBER]"
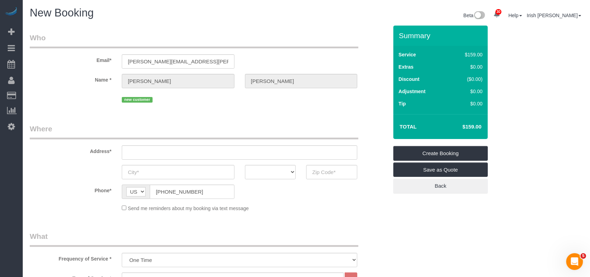
select select "string:fspay-b1132cfa-0252-4119-8f3c-6a0ea7cebf99"
type input "[STREET_ADDRESS]"
type input "[GEOGRAPHIC_DATA]"
select select "[GEOGRAPHIC_DATA]"
type input "75077"
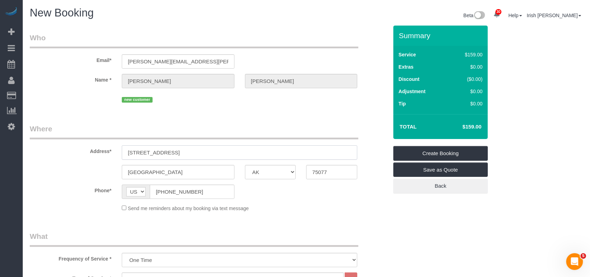
drag, startPoint x: 212, startPoint y: 156, endPoint x: 17, endPoint y: 153, distance: 194.8
paste input "[STREET_ADDRESS]"
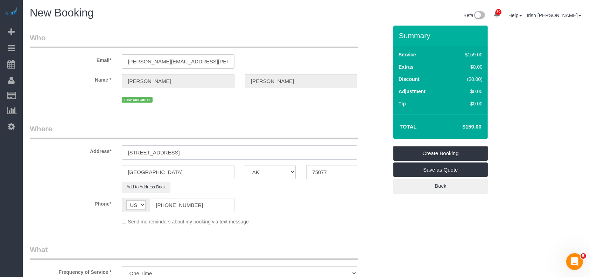
click at [236, 152] on input "[STREET_ADDRESS]" at bounding box center [239, 152] width 235 height 14
type input "[STREET_ADDRESS]"
drag, startPoint x: 343, startPoint y: 174, endPoint x: 286, endPoint y: 165, distance: 57.4
click at [286, 165] on div "[GEOGRAPHIC_DATA] AK AL AR AZ CA CO CT DC DE [GEOGRAPHIC_DATA] [GEOGRAPHIC_DATA…" at bounding box center [208, 172] width 369 height 14
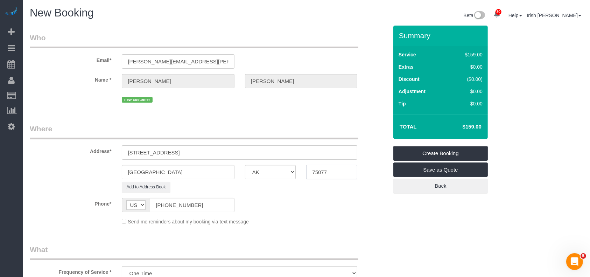
paste input "6"
type input "75067"
drag, startPoint x: 193, startPoint y: 150, endPoint x: 272, endPoint y: 152, distance: 78.7
click at [272, 152] on input "[STREET_ADDRESS]" at bounding box center [239, 152] width 235 height 14
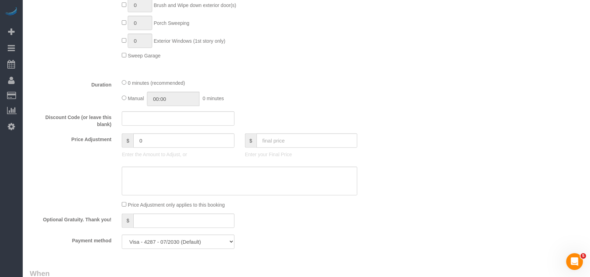
scroll to position [559, 0]
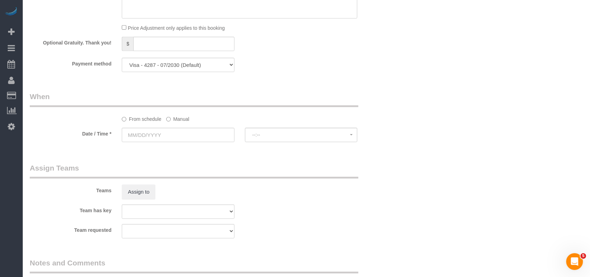
type input "[STREET_ADDRESS]"
drag, startPoint x: 176, startPoint y: 117, endPoint x: 173, endPoint y: 121, distance: 5.0
click at [176, 117] on label "Manual" at bounding box center [177, 117] width 23 height 9
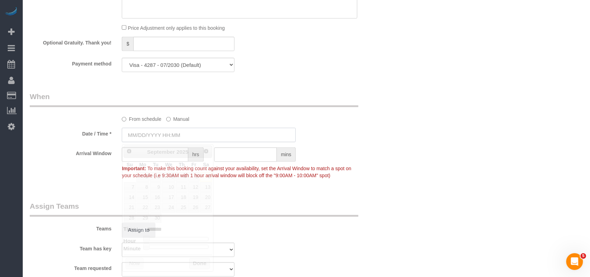
click at [165, 133] on input "text" at bounding box center [209, 135] width 174 height 14
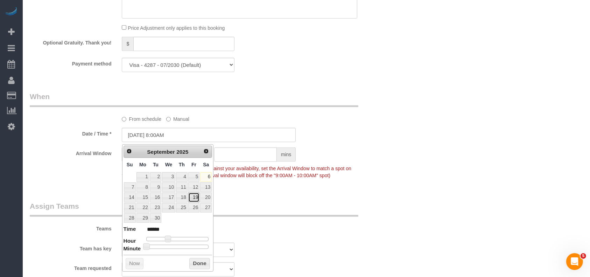
click at [196, 195] on link "19" at bounding box center [193, 196] width 11 height 9
type input "[DATE] 8:00AM"
click at [201, 260] on button "Done" at bounding box center [199, 263] width 21 height 11
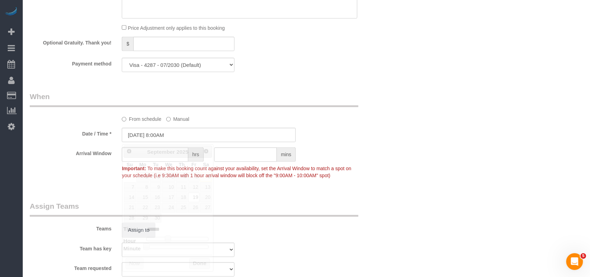
drag, startPoint x: 302, startPoint y: 233, endPoint x: 301, endPoint y: 228, distance: 4.9
click at [303, 233] on div "Teams Assign to" at bounding box center [208, 219] width 369 height 36
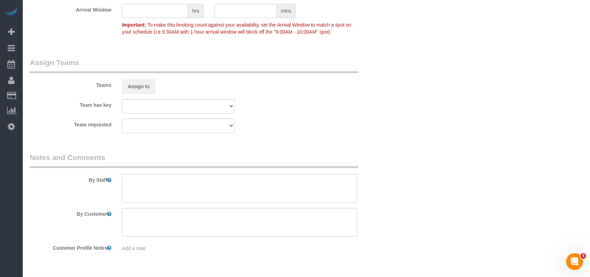
scroll to position [722, 0]
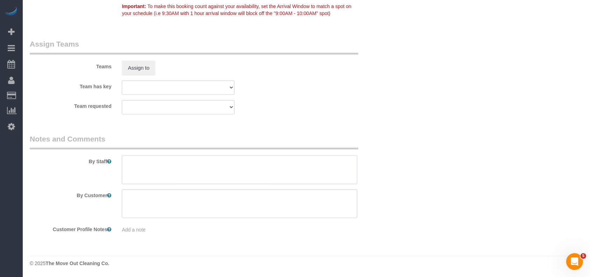
click at [238, 166] on textarea at bounding box center [239, 169] width 235 height 29
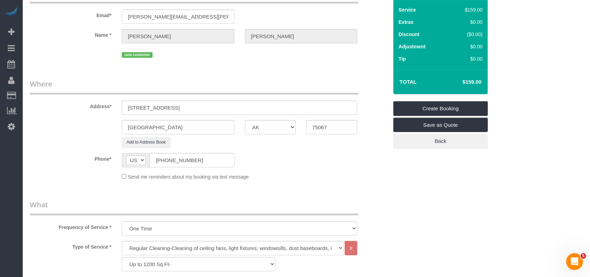
scroll to position [0, 0]
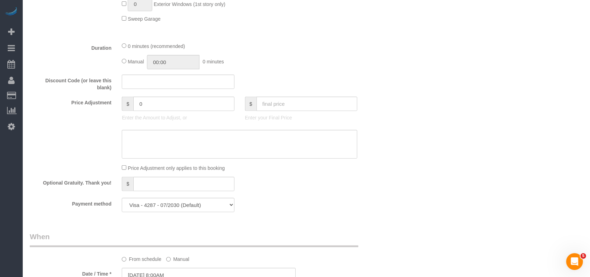
click at [252, 197] on fieldset "What Frequency of Service * One Time Type of Service * Regular Cleaning-Cleanin…" at bounding box center [209, 20] width 358 height 393
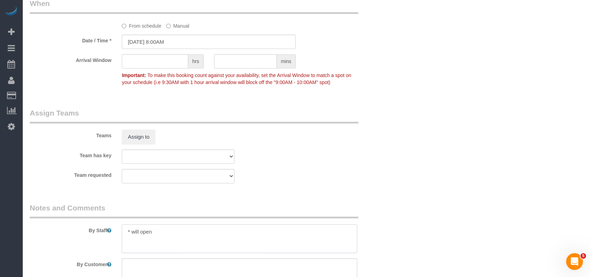
click at [173, 231] on textarea at bounding box center [239, 238] width 235 height 29
paste textarea "808"
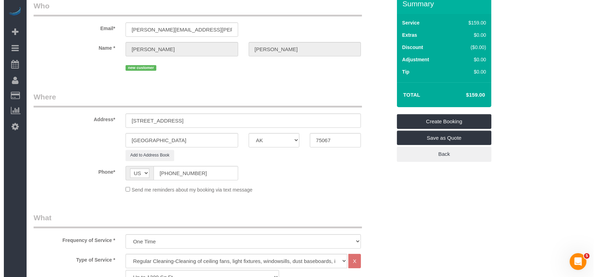
scroll to position [0, 0]
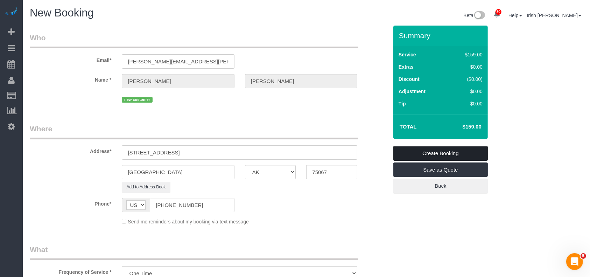
type textarea "* will open, 808 sf"
click at [409, 150] on link "Create Booking" at bounding box center [440, 153] width 94 height 15
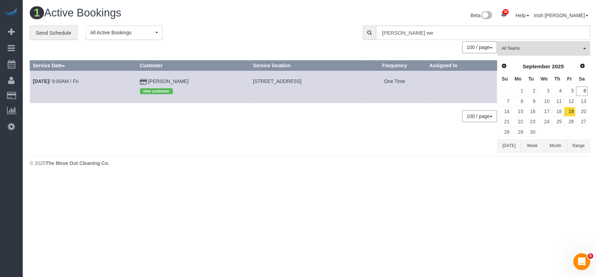
drag, startPoint x: 228, startPoint y: 112, endPoint x: 517, endPoint y: 105, distance: 288.6
click at [230, 113] on div "100 / page 10 / page 20 / page 30 / page 40 / page 50 / page 100 / page" at bounding box center [263, 116] width 467 height 12
click at [559, 109] on link "18" at bounding box center [557, 111] width 12 height 9
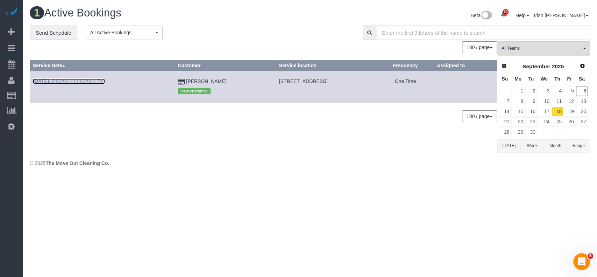
click at [78, 80] on link "[DATE] 9:00AM - 11:00AM / Thu" at bounding box center [69, 81] width 72 height 6
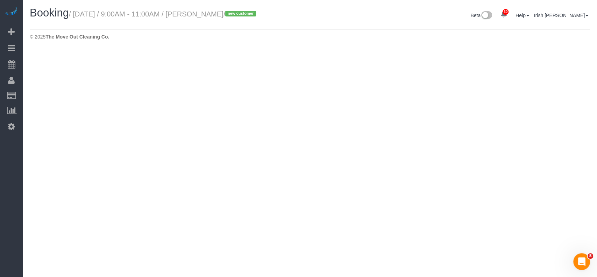
select select "[GEOGRAPHIC_DATA]"
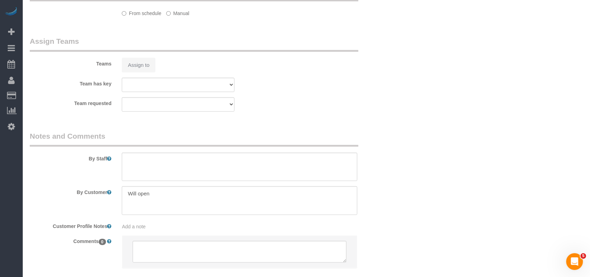
select select "object:40949"
select select "string:fspay-b1132cfa-0252-4119-8f3c-6a0ea7cebf99"
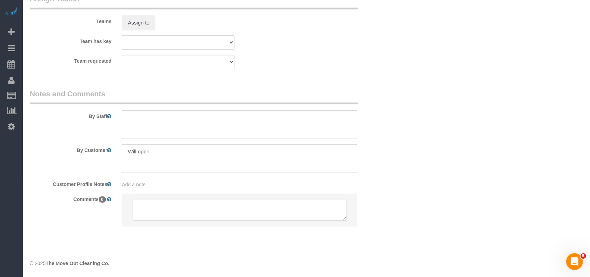
scroll to position [754, 0]
select select "3"
select select "object:41008"
click at [148, 120] on textarea at bounding box center [239, 124] width 235 height 29
paste textarea "966"
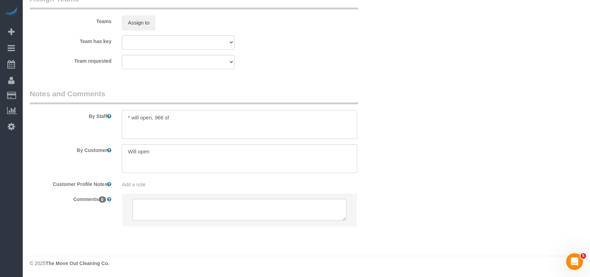
type textarea "* will open, 966 sf"
drag, startPoint x: 153, startPoint y: 151, endPoint x: 81, endPoint y: 151, distance: 72.4
click at [81, 151] on div "By Customer" at bounding box center [208, 158] width 369 height 29
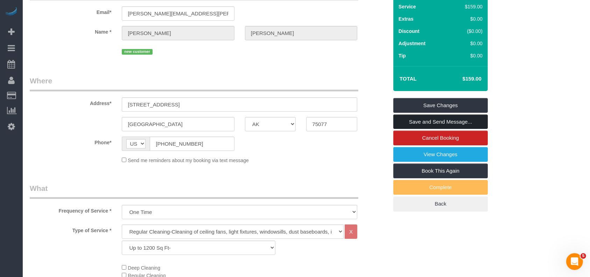
scroll to position [0, 0]
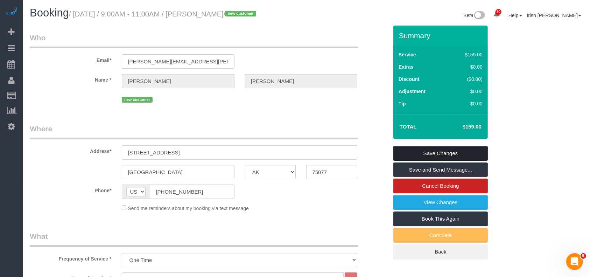
click at [465, 148] on link "Save Changes" at bounding box center [440, 153] width 94 height 15
